Goal: Information Seeking & Learning: Learn about a topic

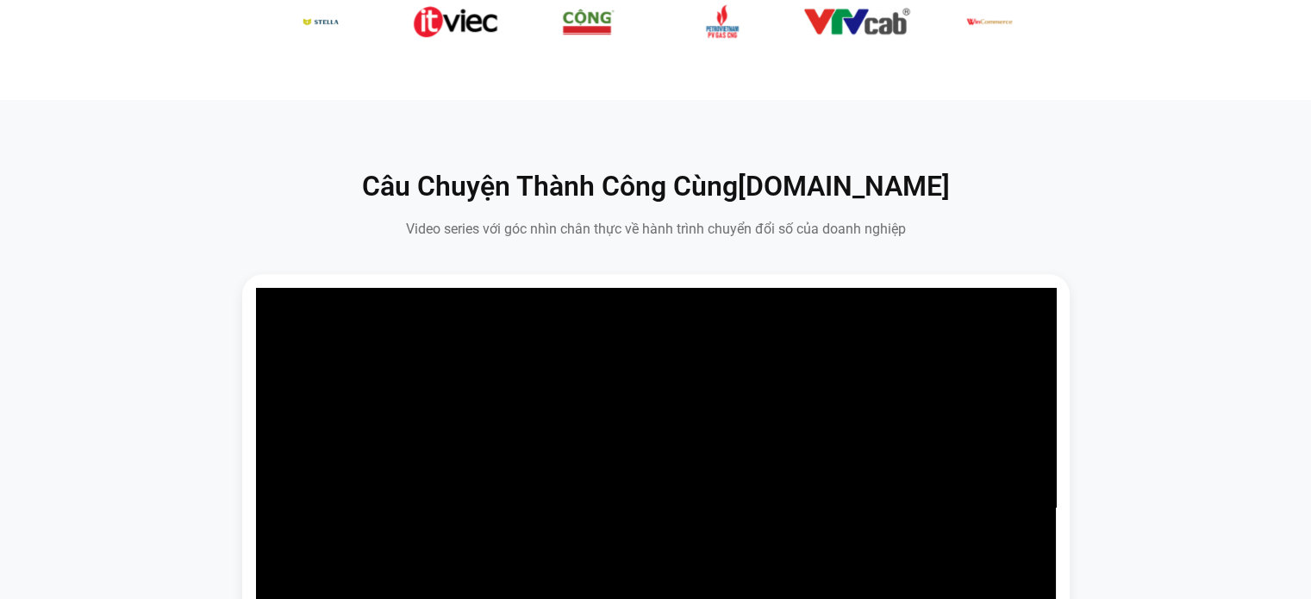
scroll to position [948, 0]
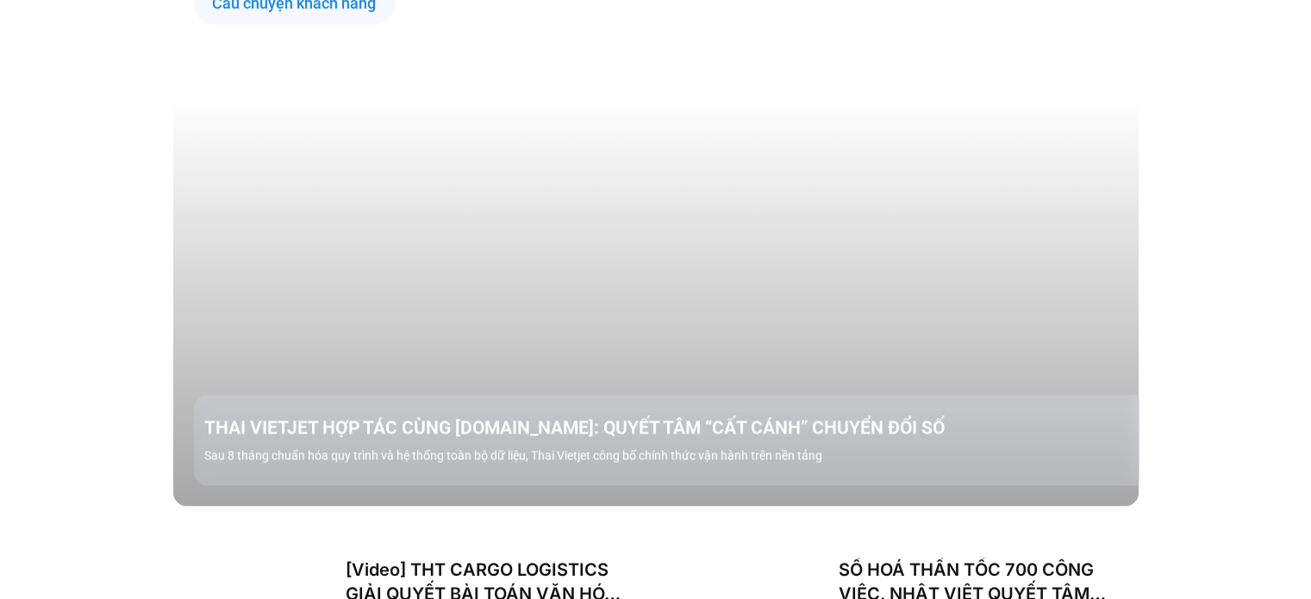
scroll to position [2240, 0]
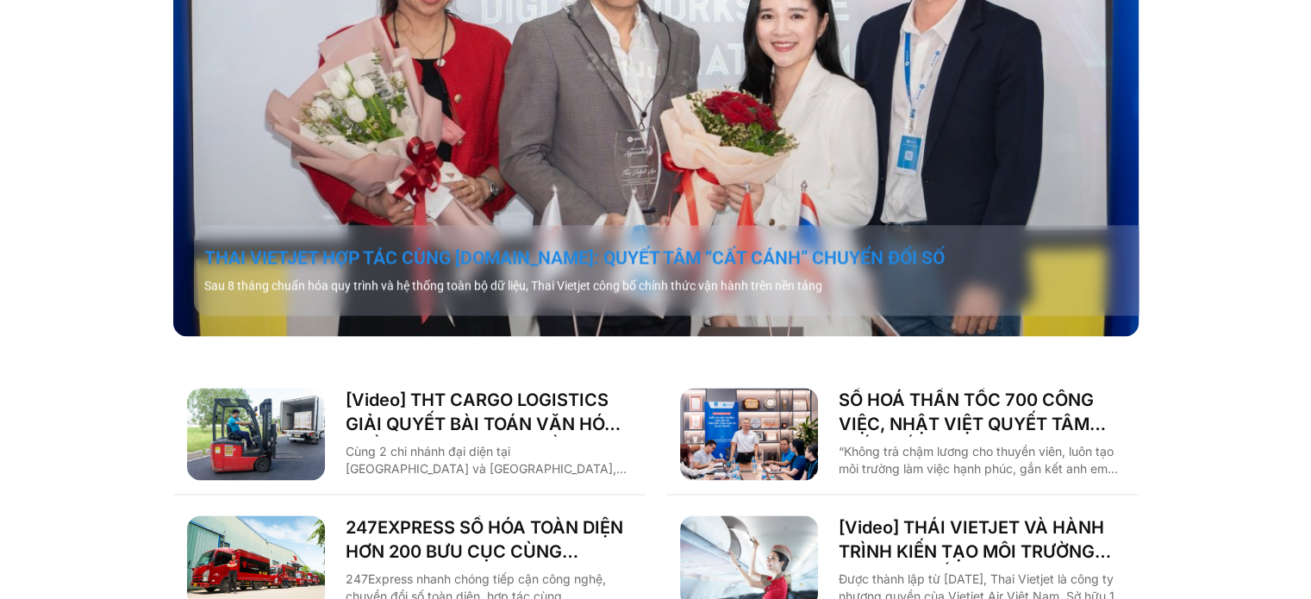
click at [857, 246] on link "THAI VIETJET HỢP TÁC CÙNG [DOMAIN_NAME]: QUYẾT TÂM “CẤT CÁNH” CHUYỂN ĐỔI SỐ" at bounding box center [676, 258] width 944 height 24
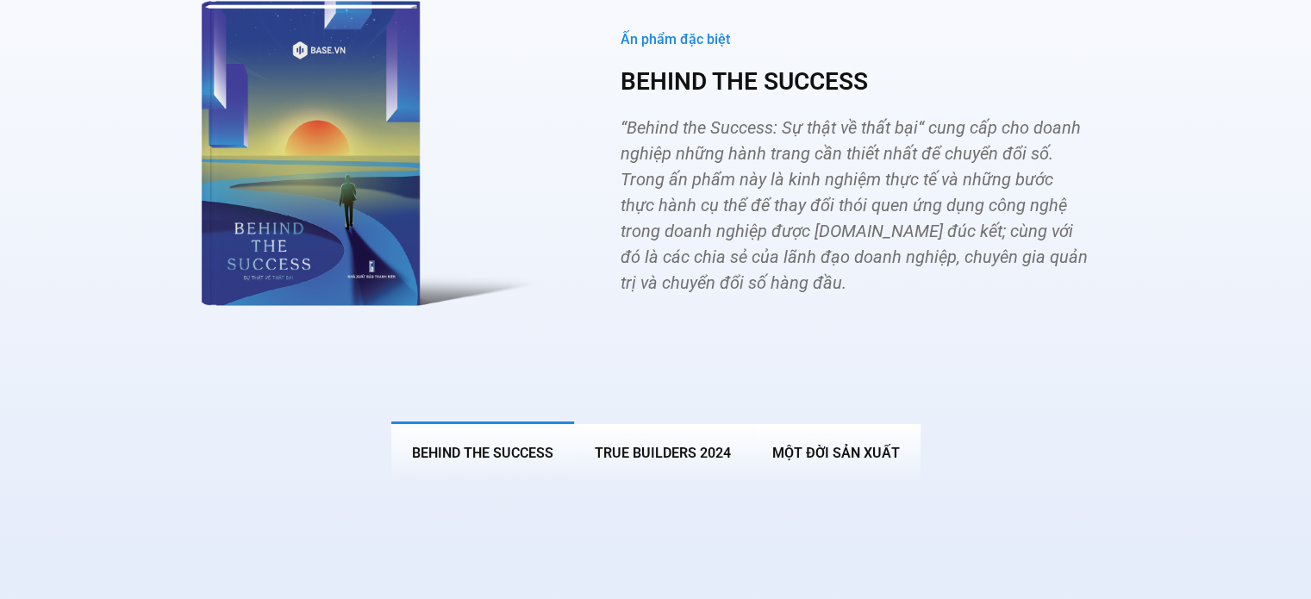
scroll to position [6627, 0]
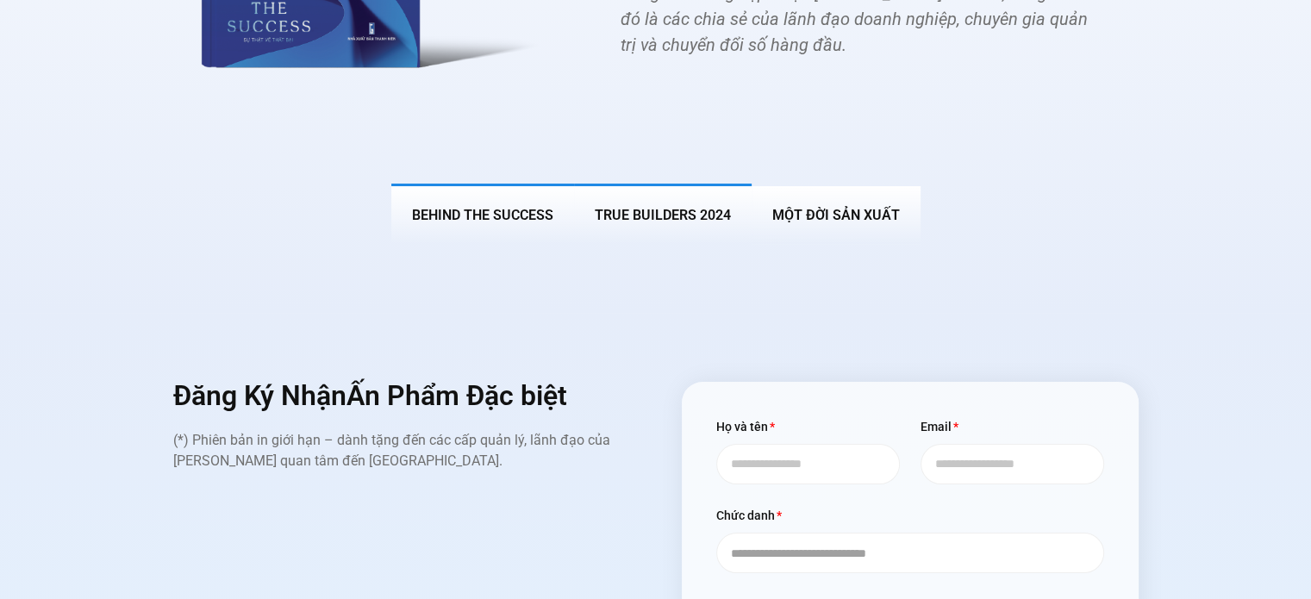
click at [694, 184] on button "True Builders 2024" at bounding box center [663, 214] width 178 height 60
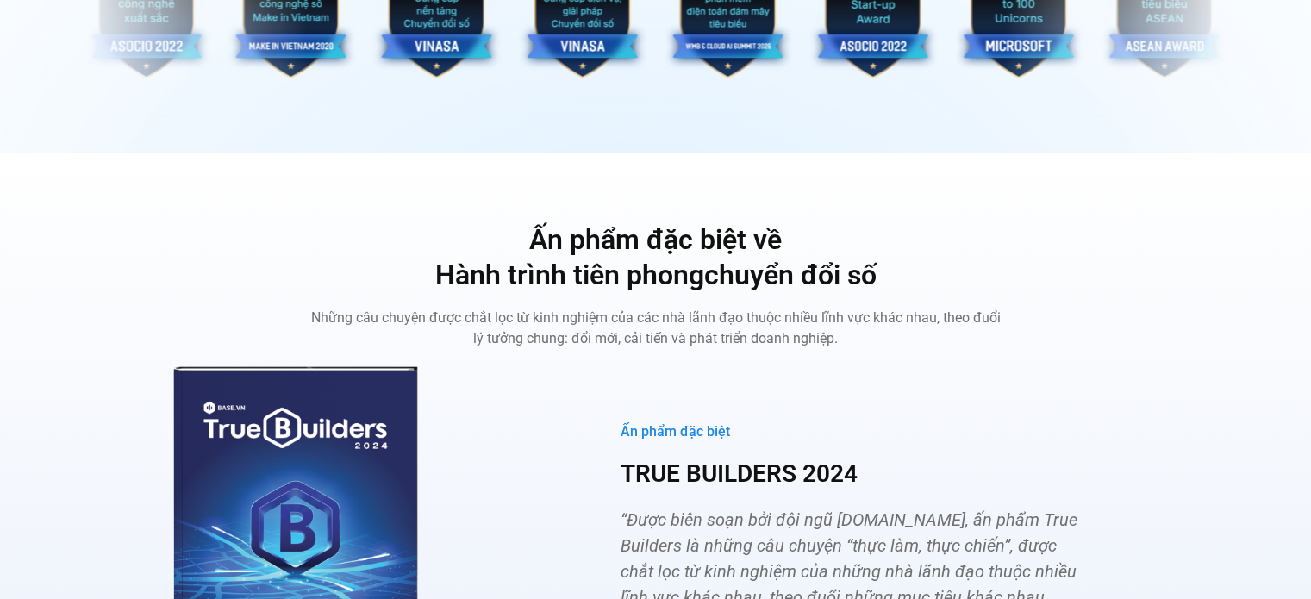
scroll to position [6342, 0]
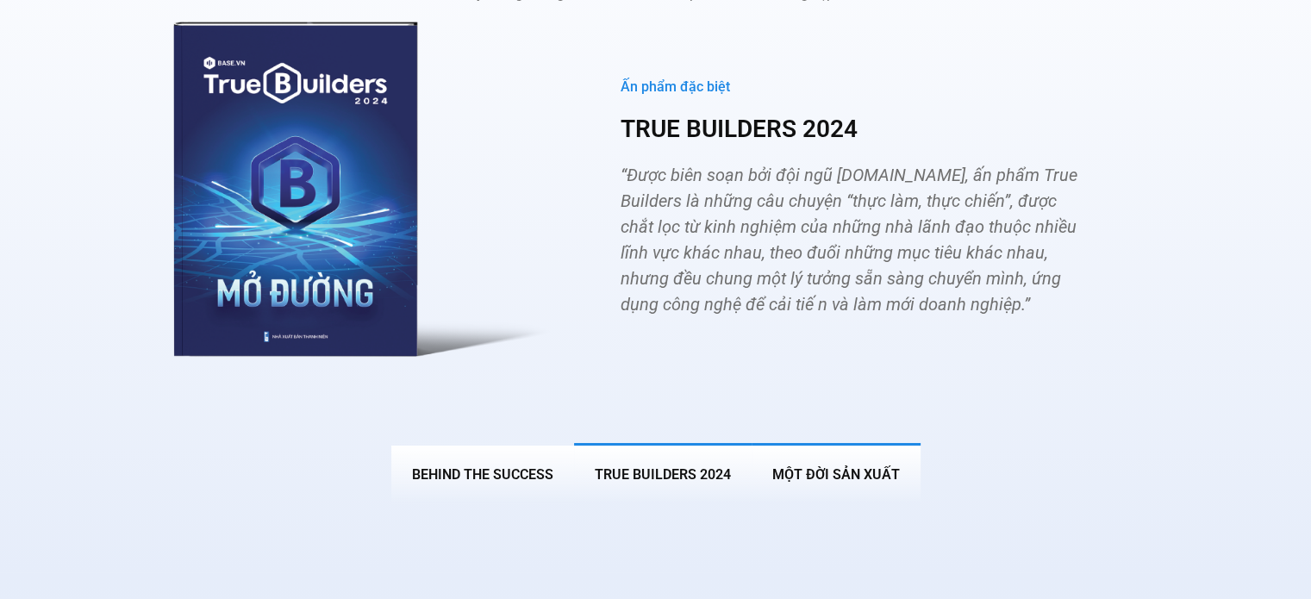
click at [827, 466] on span "MỘT ĐỜI SẢN XUẤT" at bounding box center [836, 474] width 128 height 16
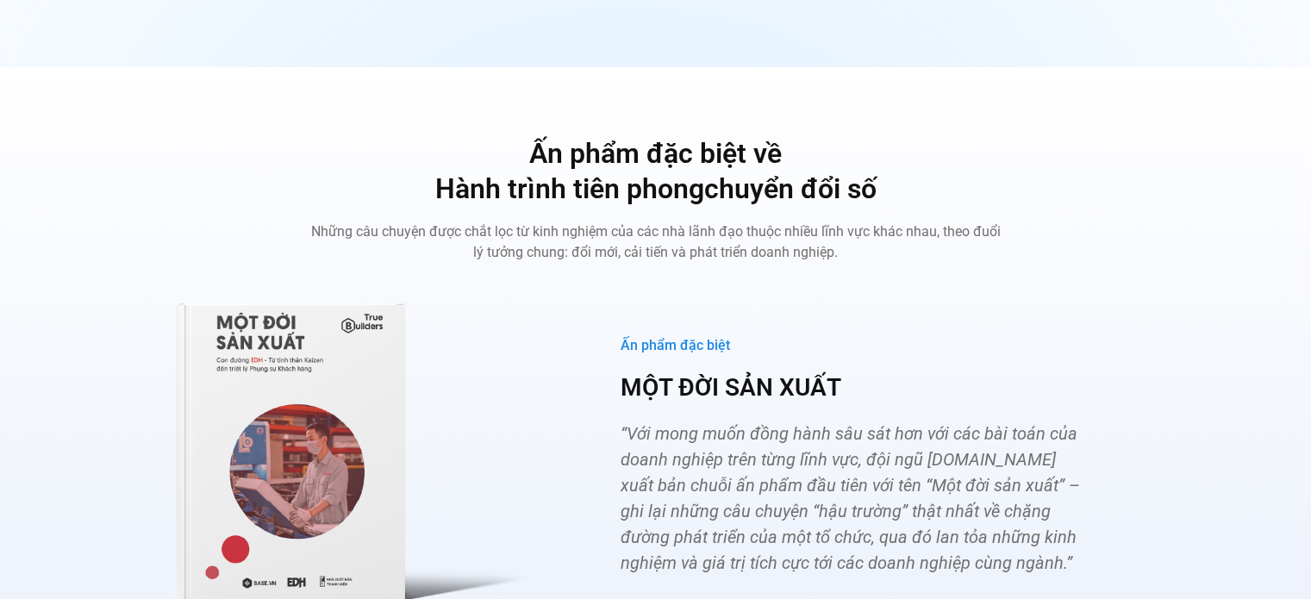
scroll to position [6256, 0]
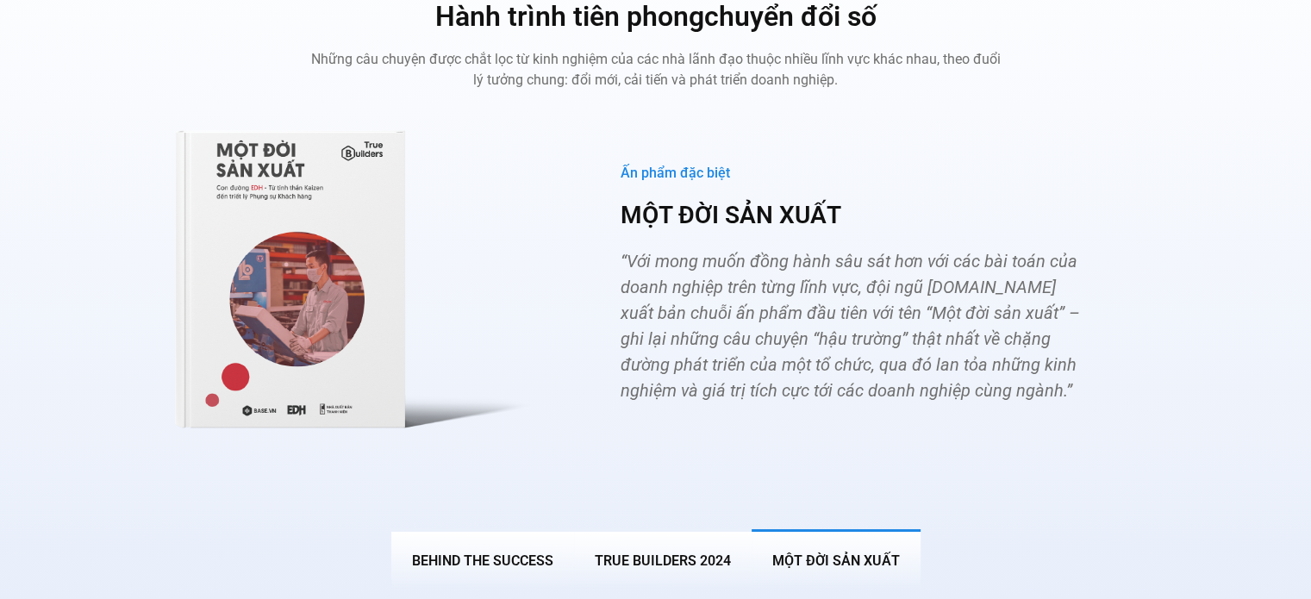
click at [362, 247] on img "Các tab. Mở mục bằng phím Enter hoặc Space, đóng bằng phím Esc và di chuyển bằn…" at bounding box center [362, 268] width 378 height 321
click at [327, 271] on img "Các tab. Mở mục bằng phím Enter hoặc Space, đóng bằng phím Esc và di chuyển bằn…" at bounding box center [362, 268] width 378 height 321
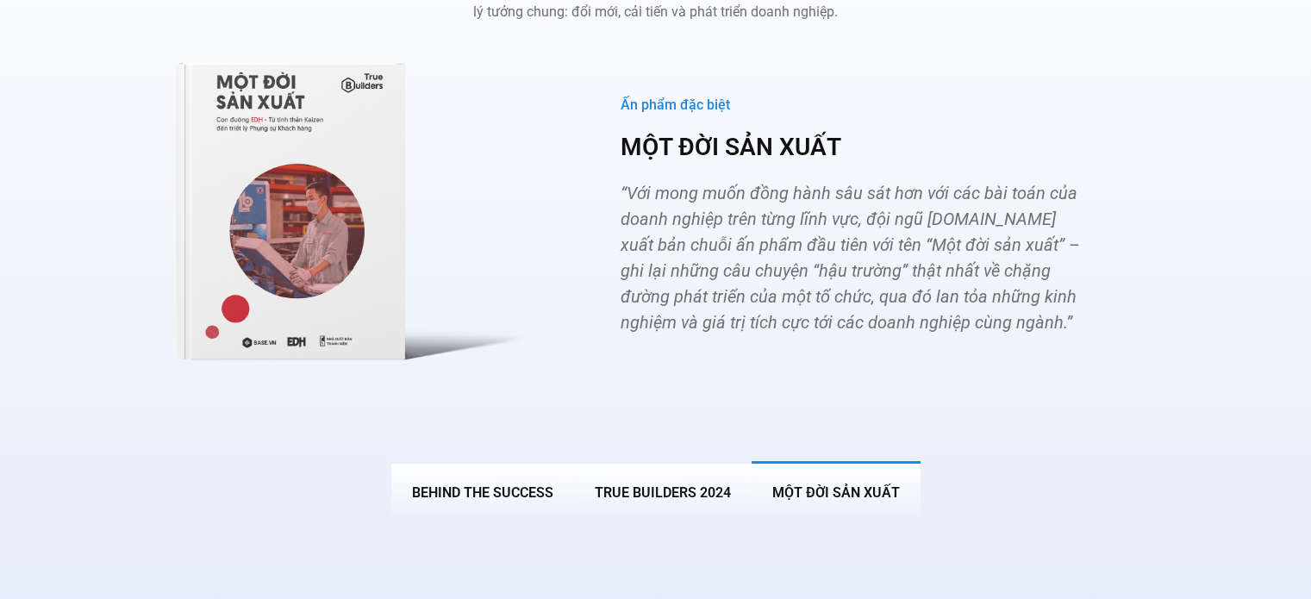
scroll to position [6342, 0]
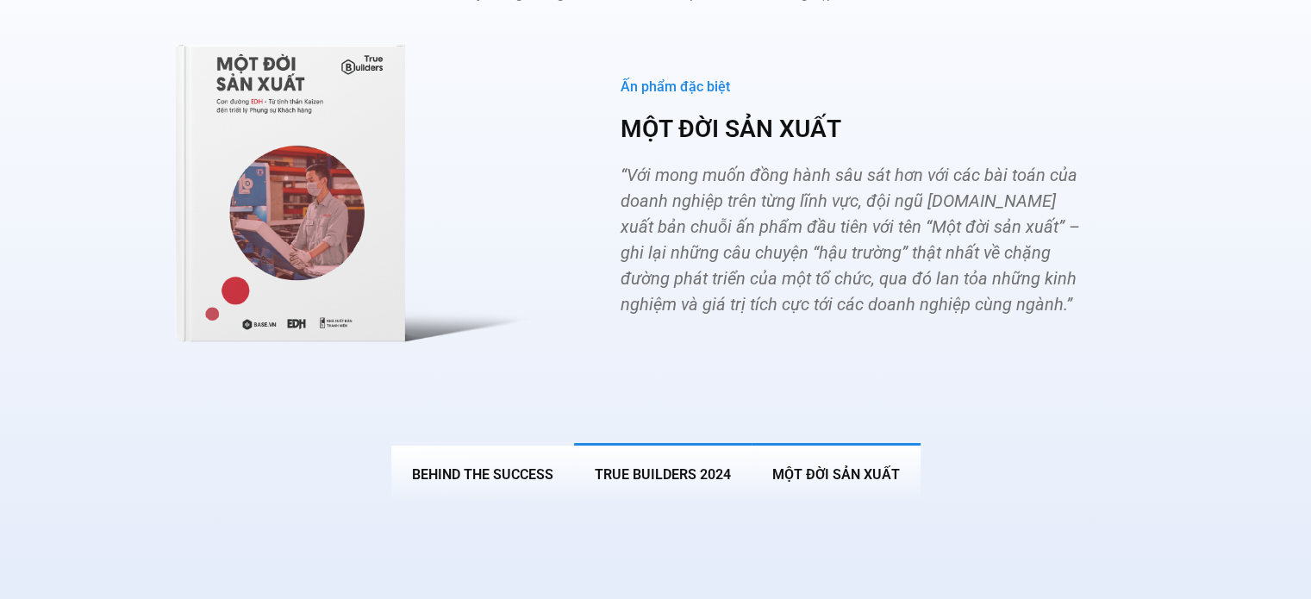
click at [714, 466] on span "True Builders 2024" at bounding box center [663, 474] width 136 height 16
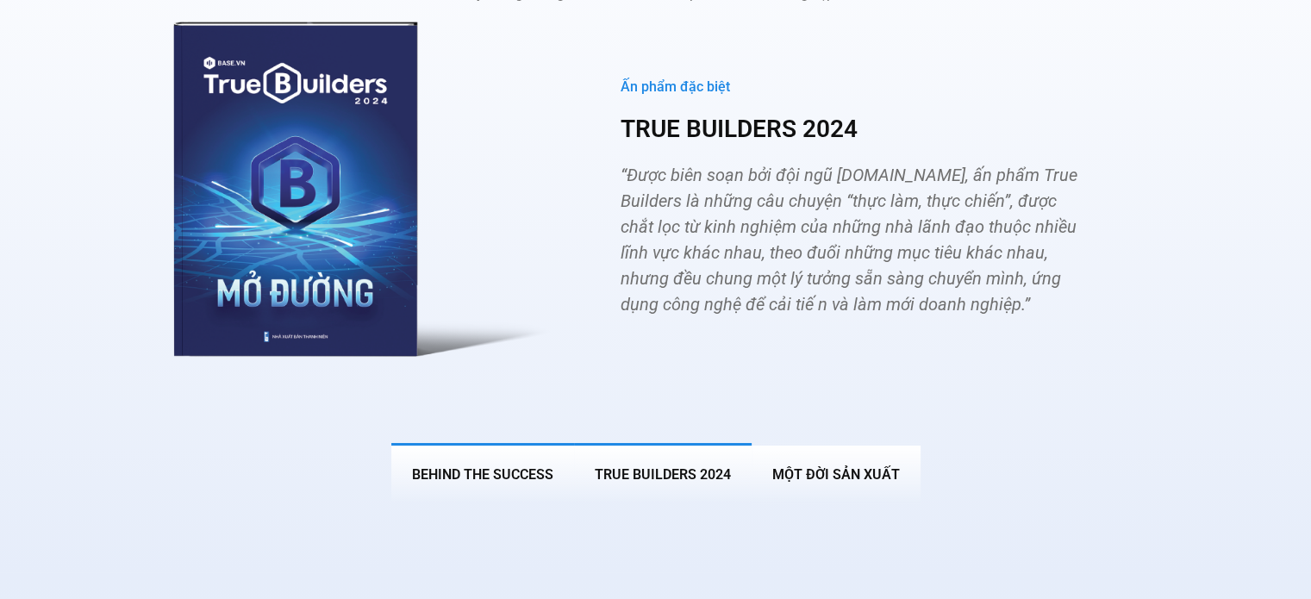
click at [455, 466] on span "BEHIND THE SUCCESS" at bounding box center [482, 474] width 141 height 16
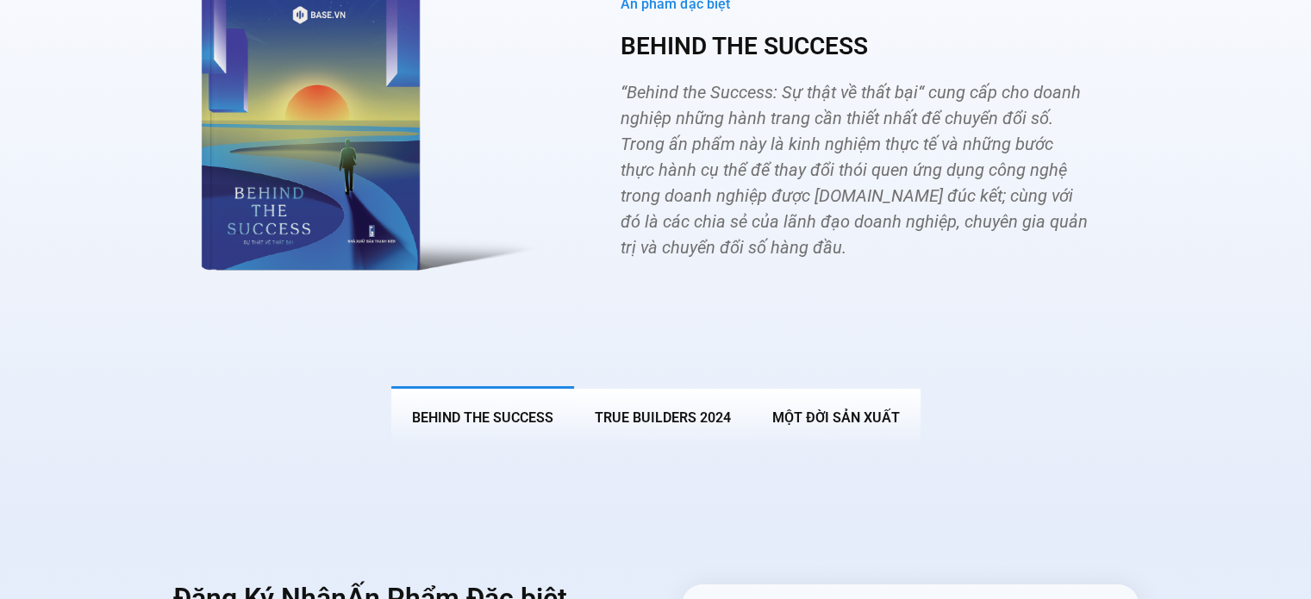
scroll to position [6455, 0]
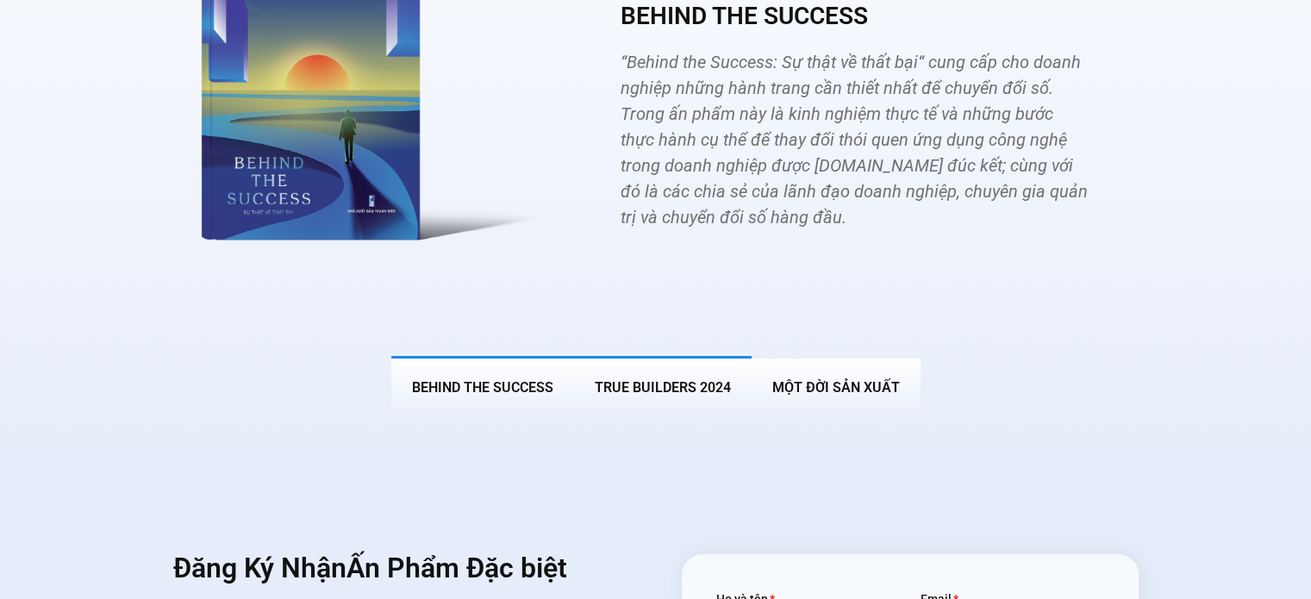
click at [651, 364] on button "True Builders 2024" at bounding box center [663, 386] width 178 height 60
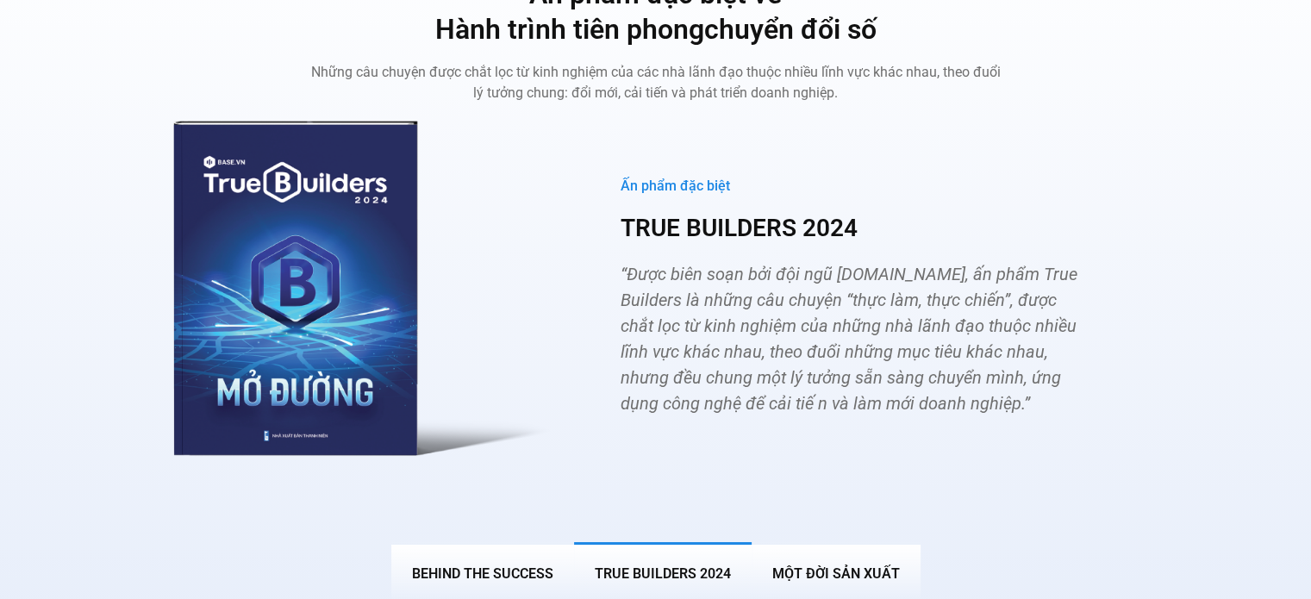
scroll to position [6342, 0]
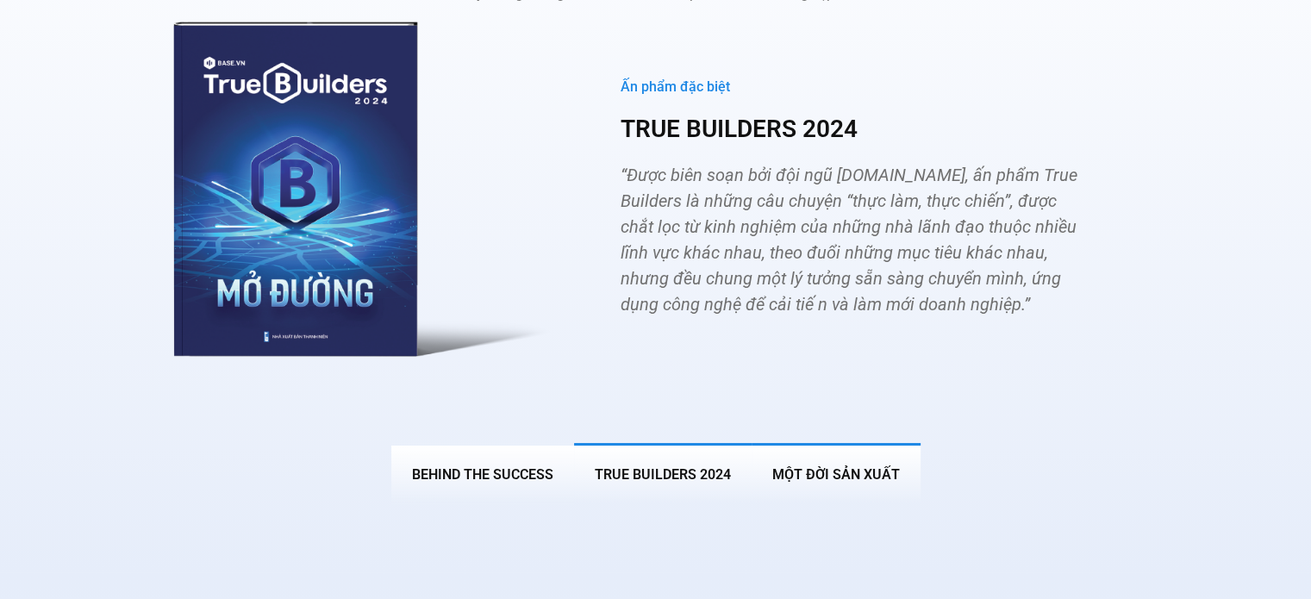
click at [830, 466] on span "MỘT ĐỜI SẢN XUẤT" at bounding box center [836, 474] width 128 height 16
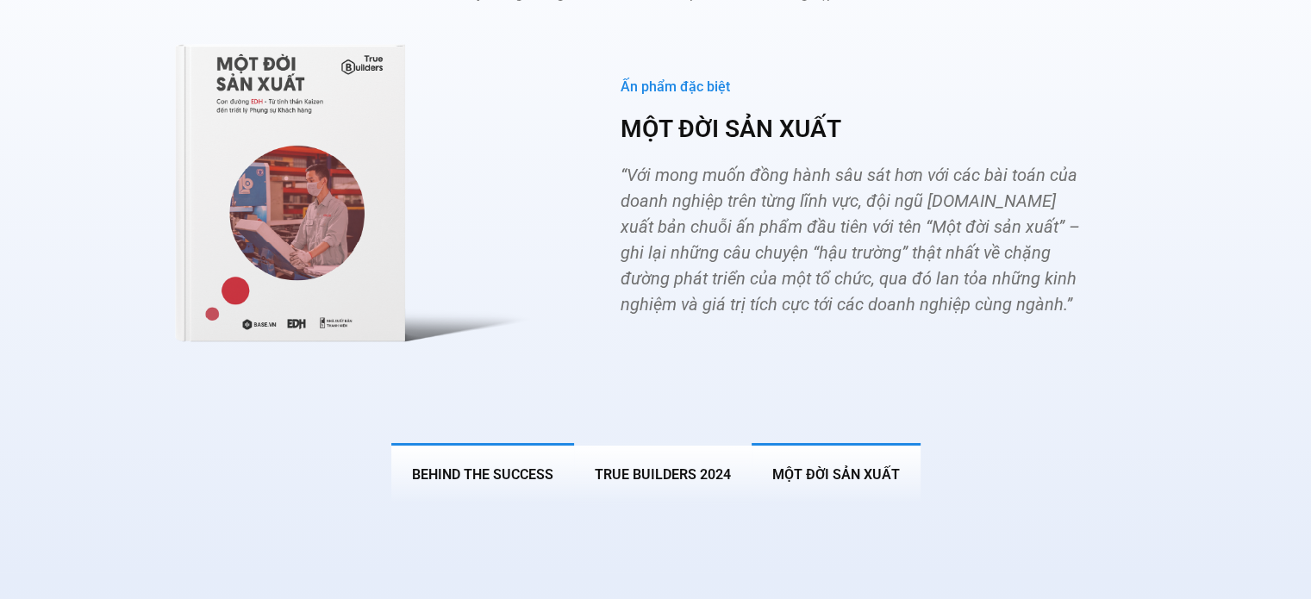
click at [414, 443] on button "BEHIND THE SUCCESS" at bounding box center [482, 473] width 183 height 60
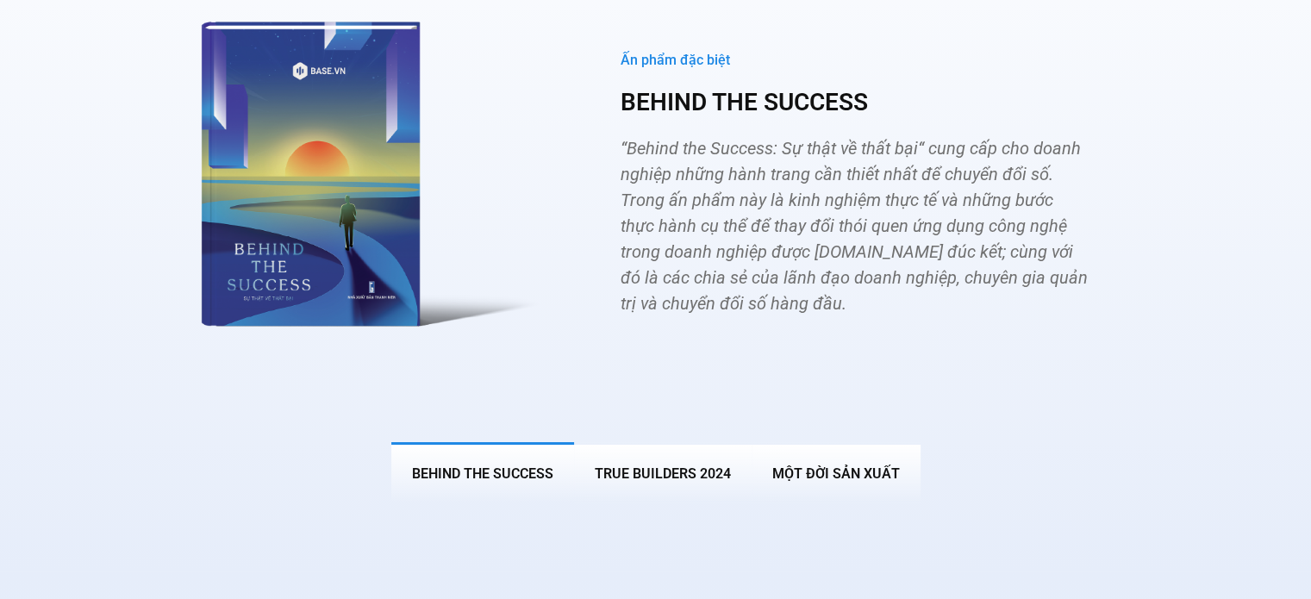
scroll to position [6282, 0]
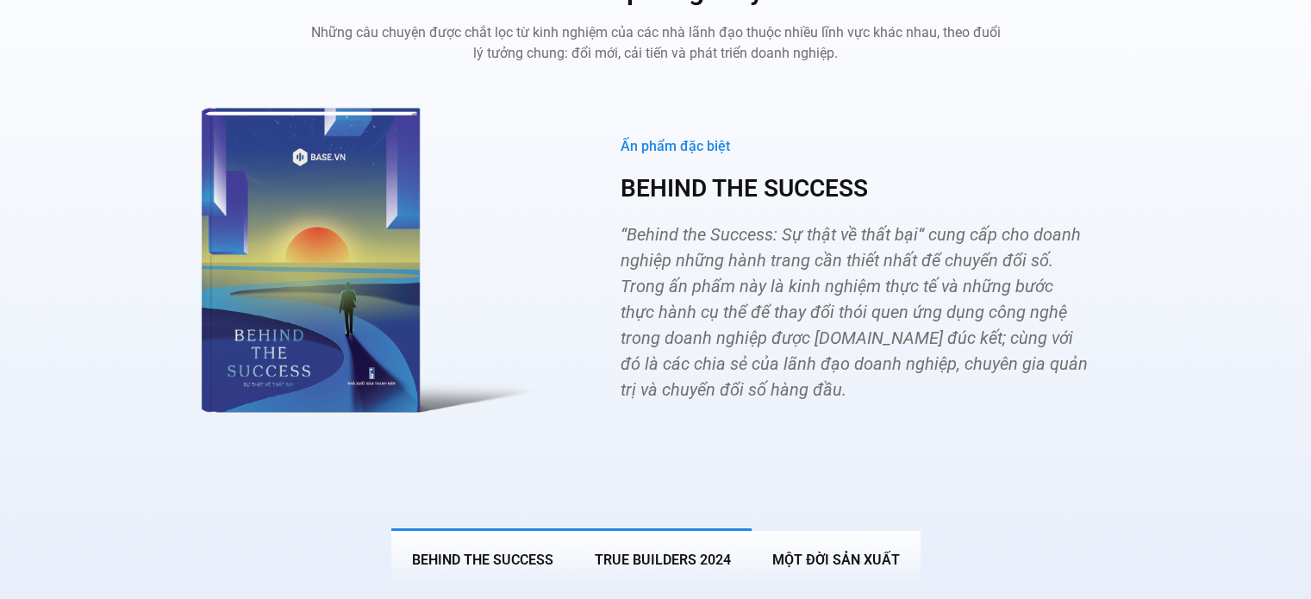
click at [645, 551] on span "True Builders 2024" at bounding box center [663, 559] width 136 height 16
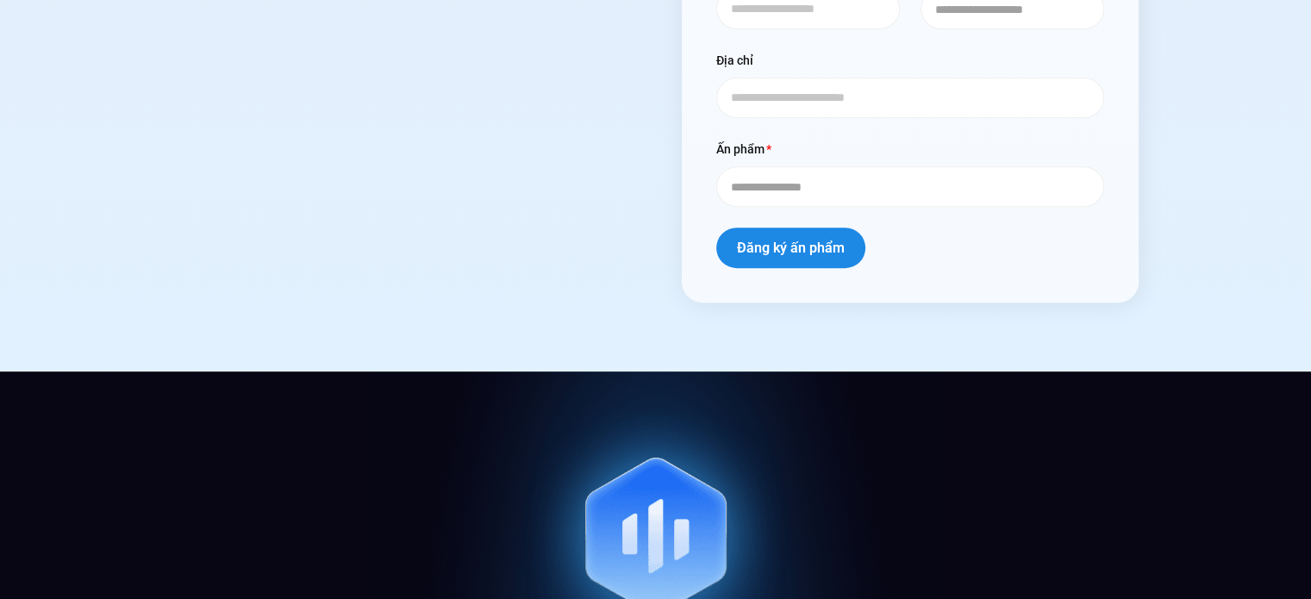
scroll to position [7204, 0]
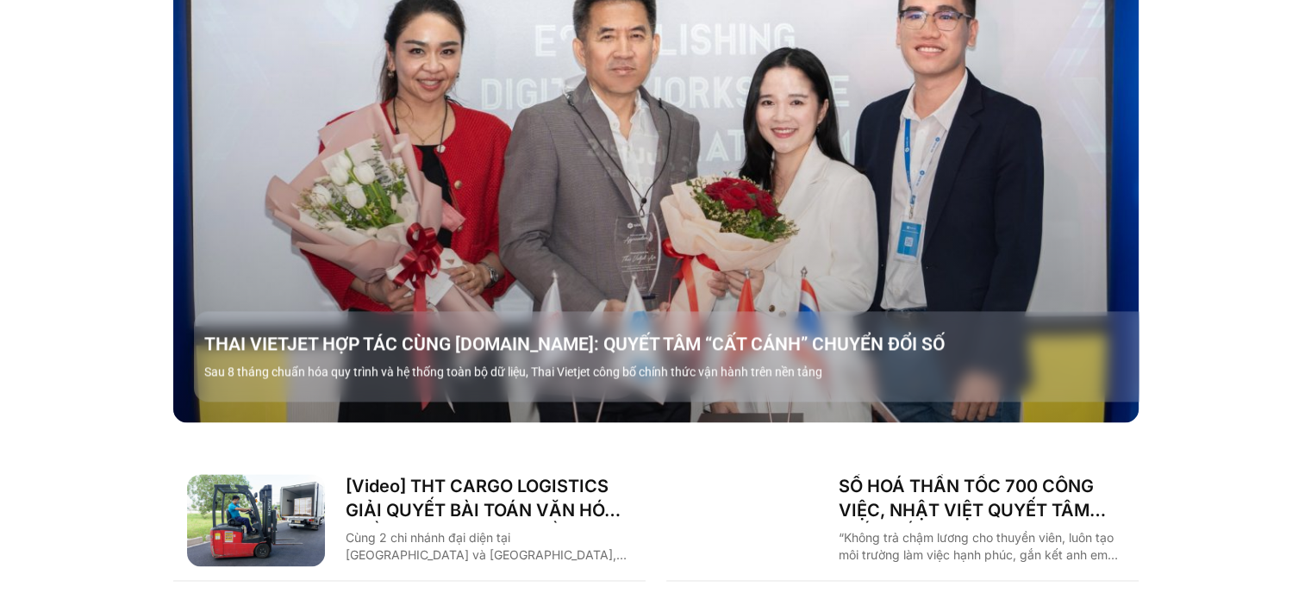
scroll to position [1982, 0]
